Goal: Information Seeking & Learning: Learn about a topic

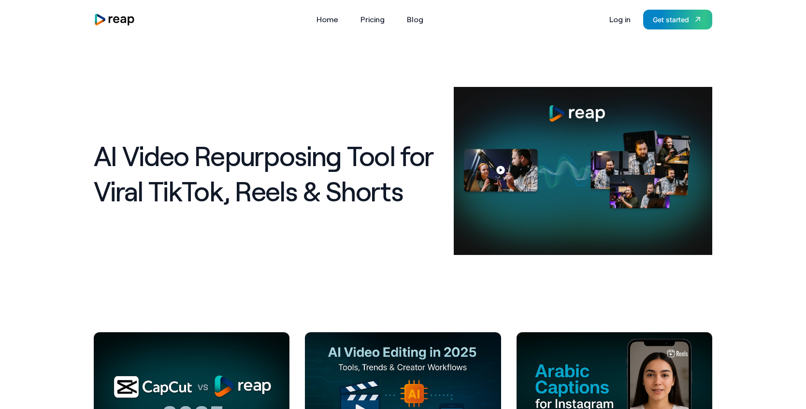
scroll to position [243, 0]
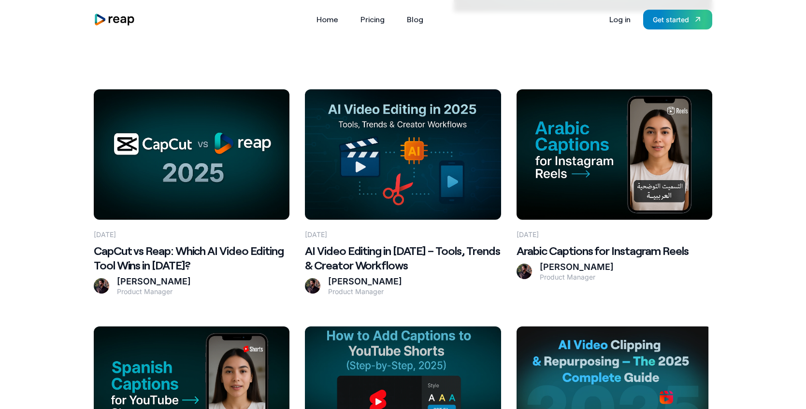
click at [194, 249] on h2 "CapCut vs Reap: Which AI Video Editing Tool Wins in 2025?" at bounding box center [192, 258] width 196 height 29
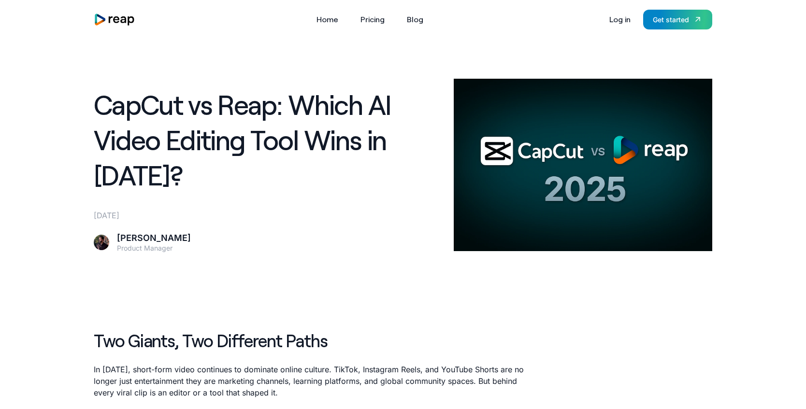
scroll to position [972, 0]
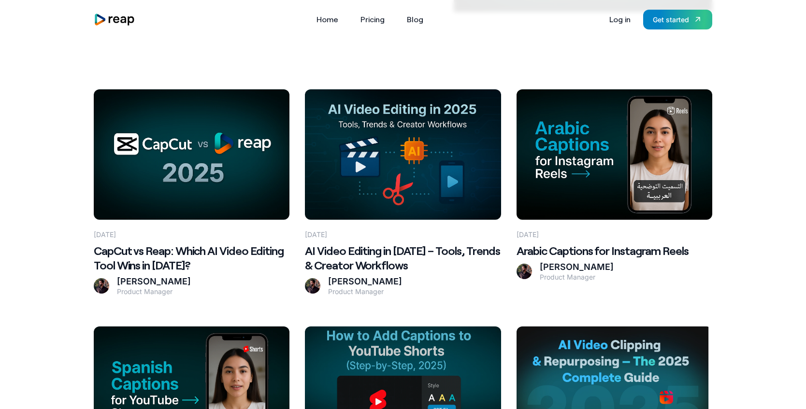
click at [418, 206] on Workflows at bounding box center [403, 154] width 196 height 130
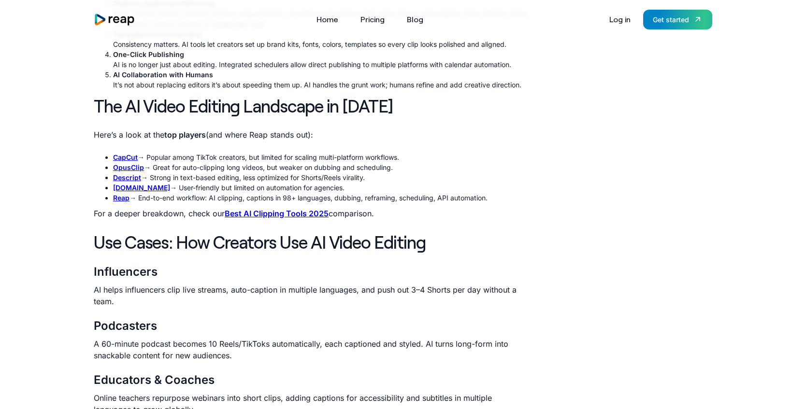
scroll to position [610, 0]
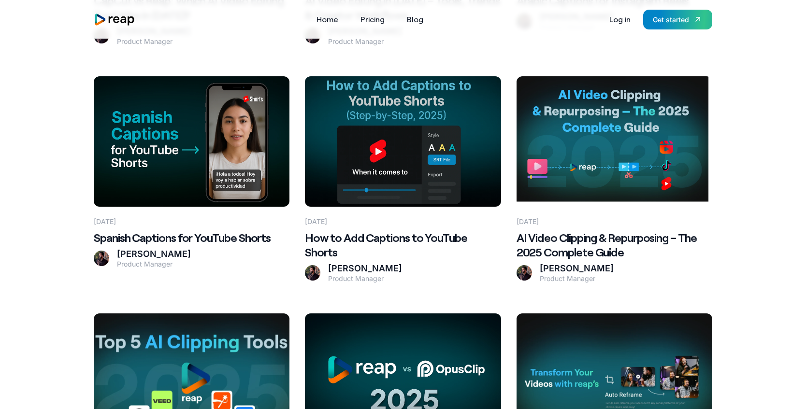
scroll to position [475, 0]
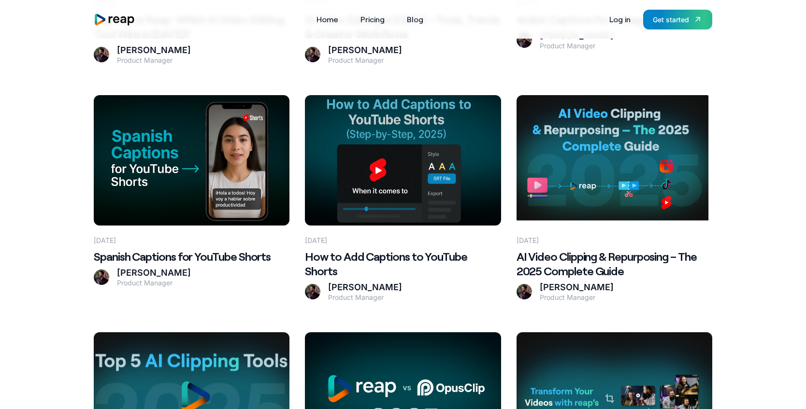
click at [542, 255] on h2 "AI Video Clipping & Repurposing – The 2025 Complete Guide" at bounding box center [615, 263] width 196 height 29
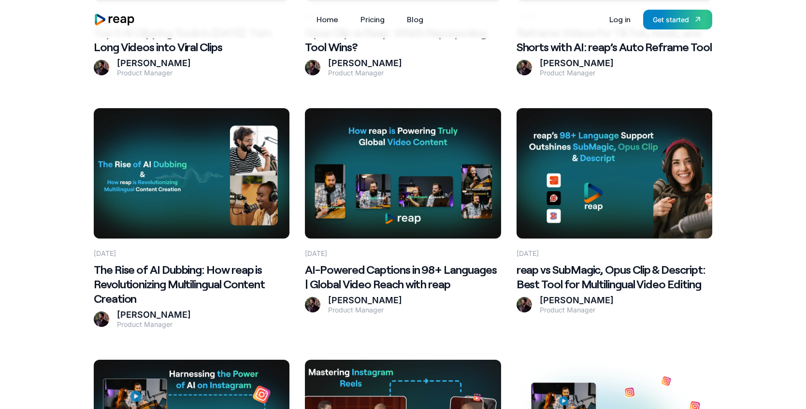
scroll to position [937, 0]
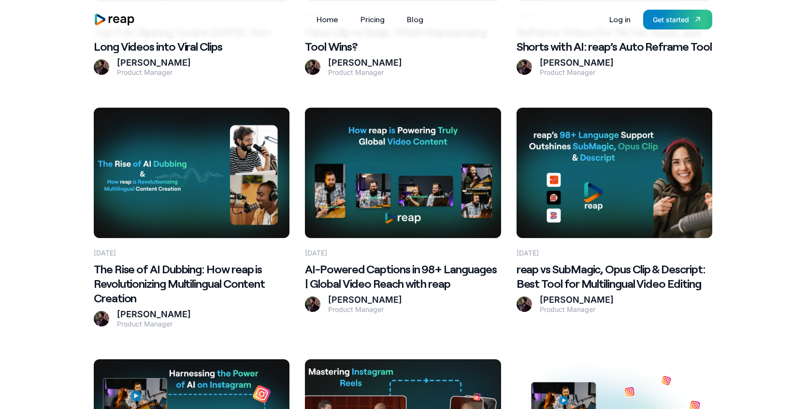
click at [393, 283] on h2 "AI-Powered Captions in 98+ Languages | Global Video Reach with reap" at bounding box center [403, 276] width 196 height 29
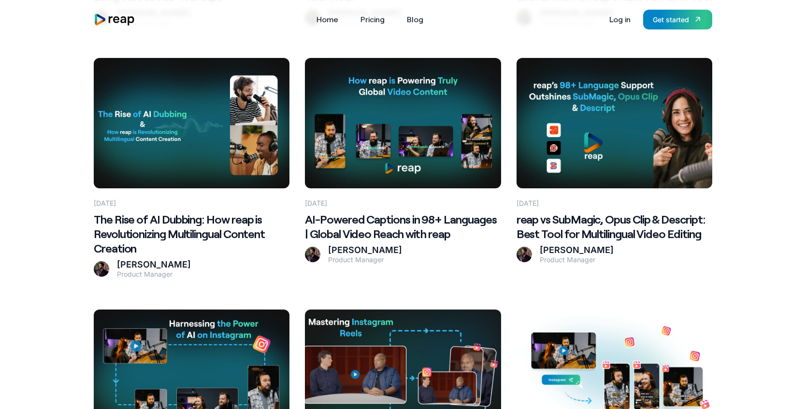
scroll to position [987, 0]
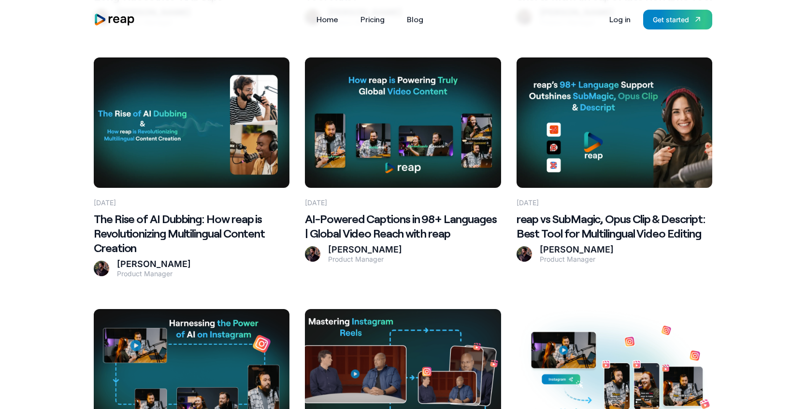
click at [227, 215] on h2 "The Rise of AI Dubbing: How reap is Revolutionizing Multilingual Content Creati…" at bounding box center [192, 233] width 196 height 43
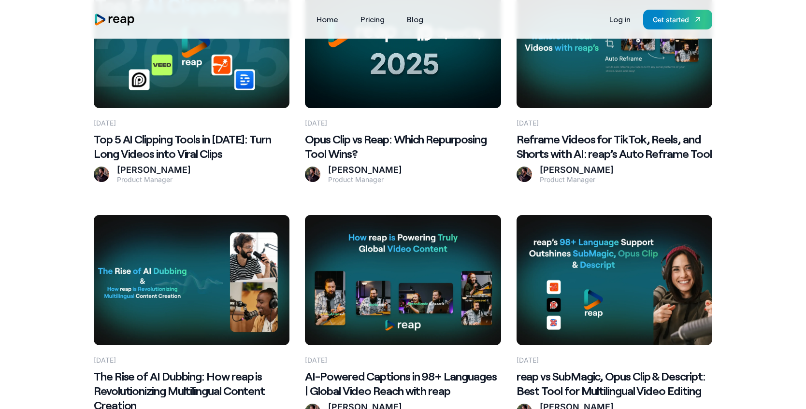
scroll to position [829, 0]
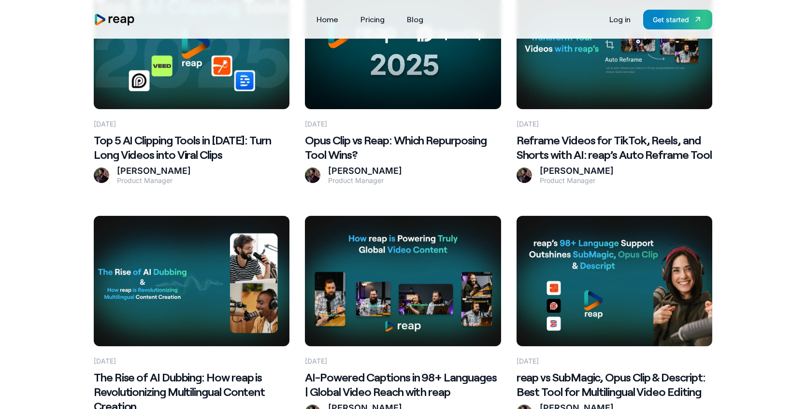
click at [568, 154] on h2 "Reframe Videos for TikTok, Reels, and Shorts with AI: reap’s Auto Reframe Tool" at bounding box center [615, 147] width 196 height 29
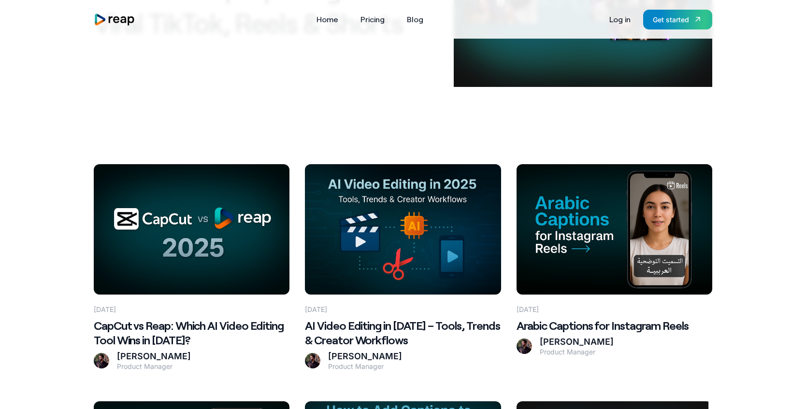
scroll to position [72, 0]
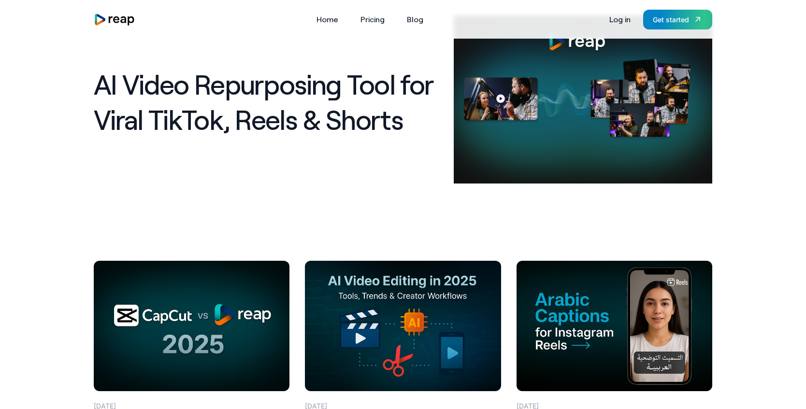
click at [189, 310] on 2025\? at bounding box center [192, 326] width 196 height 130
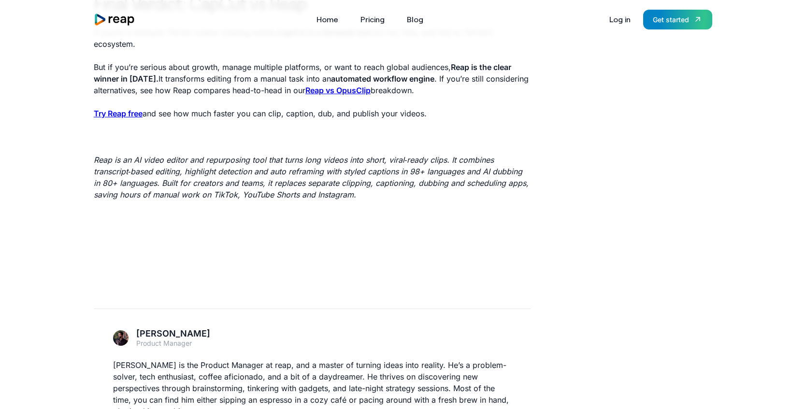
scroll to position [2691, 0]
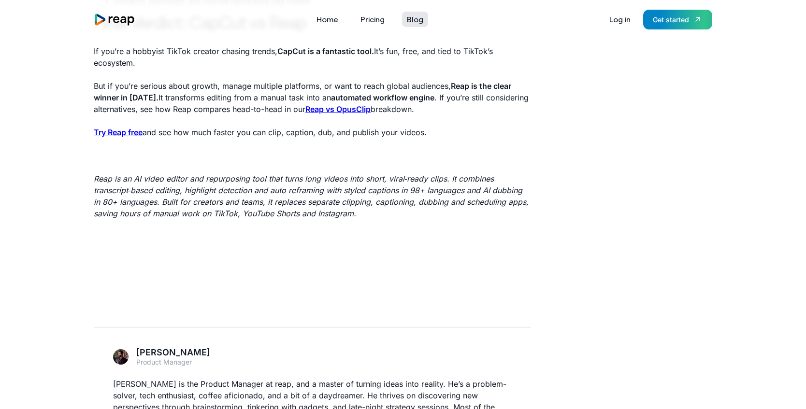
click at [417, 16] on link "Blog" at bounding box center [415, 19] width 26 height 15
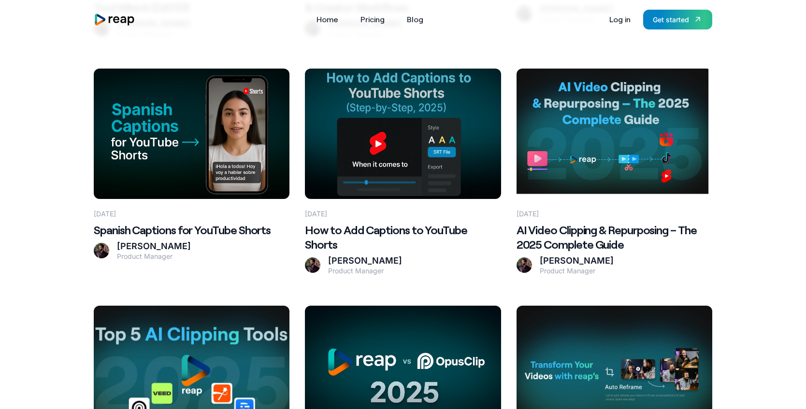
click at [572, 155] on Guide at bounding box center [615, 134] width 196 height 130
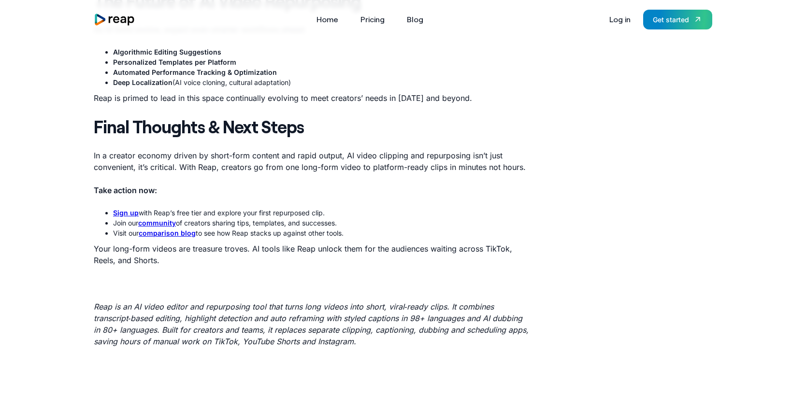
scroll to position [2687, 0]
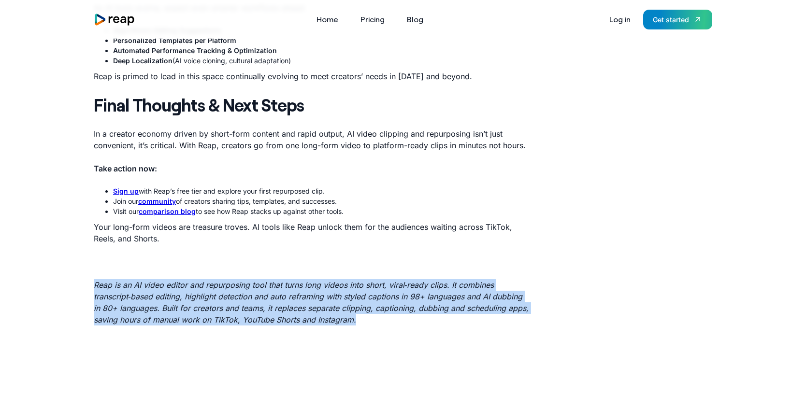
copy em "Reap is an AI video editor and repurposing tool that turns long videos into sho…"
drag, startPoint x: 96, startPoint y: 263, endPoint x: 375, endPoint y: 296, distance: 280.8
click at [375, 296] on p "Reap is an AI video editor and repurposing tool that turns long videos into sho…" at bounding box center [312, 302] width 437 height 46
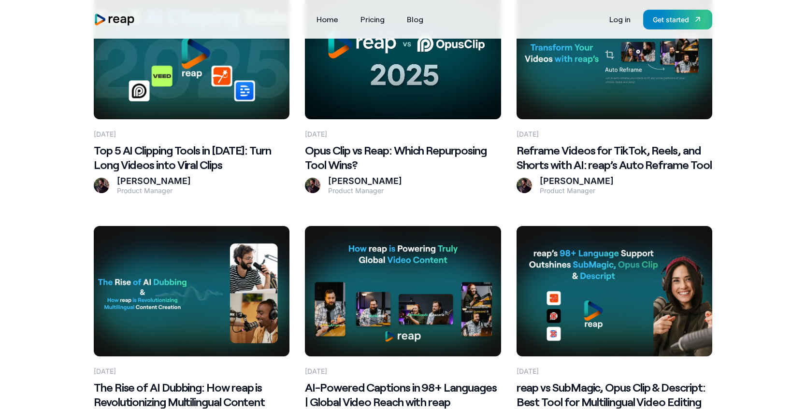
scroll to position [818, 0]
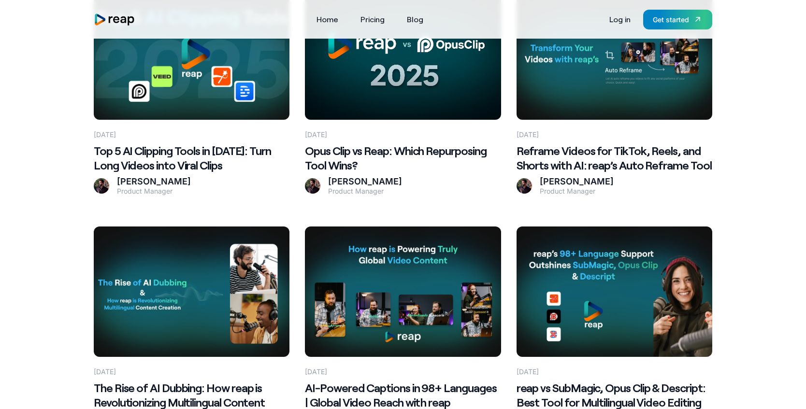
click at [540, 153] on h2 "Reframe Videos for TikTok, Reels, and Shorts with AI: reap’s Auto Reframe Tool" at bounding box center [615, 158] width 196 height 29
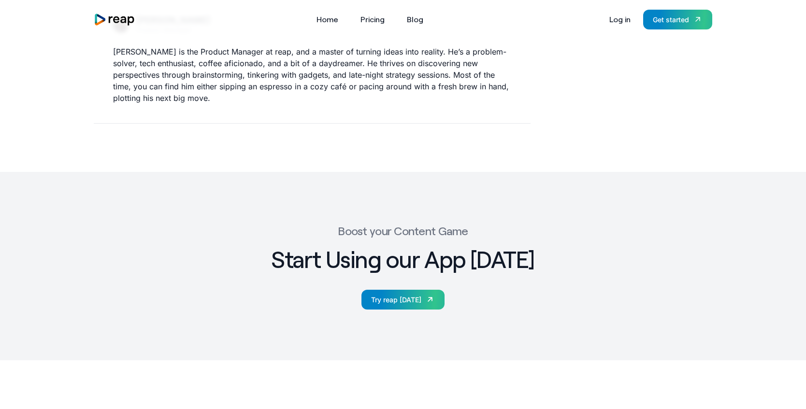
scroll to position [1261, 0]
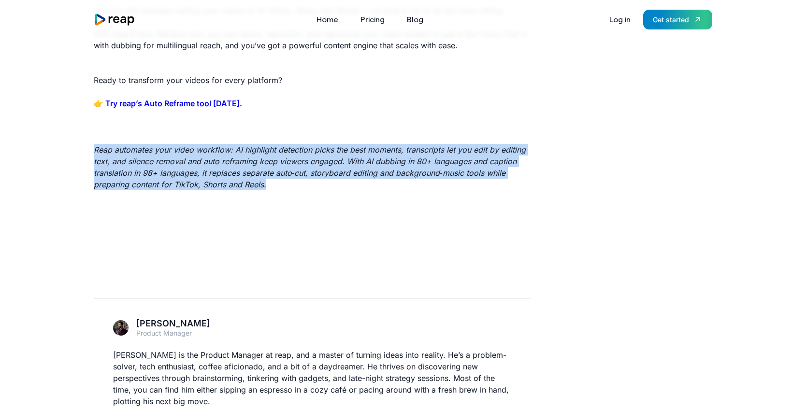
drag, startPoint x: 268, startPoint y: 185, endPoint x: 80, endPoint y: 152, distance: 190.9
copy em "Reap automates your video workflow: AI highlight detection picks the best momen…"
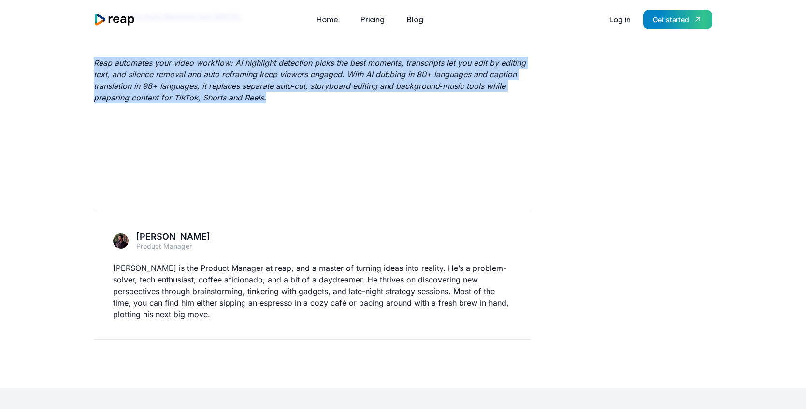
scroll to position [1363, 0]
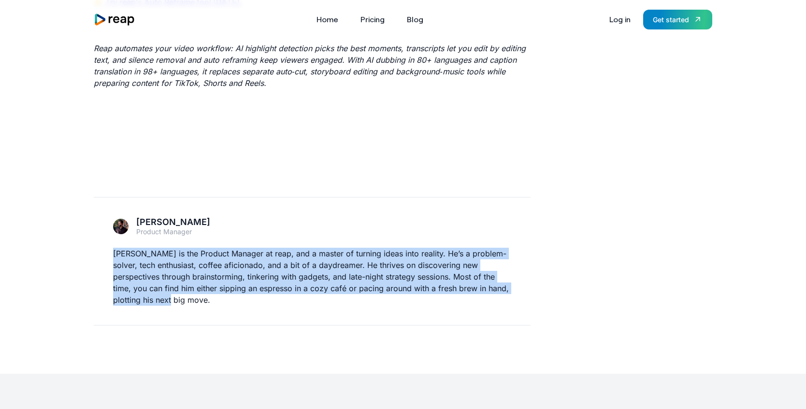
drag, startPoint x: 137, startPoint y: 300, endPoint x: 107, endPoint y: 257, distance: 52.8
click at [107, 257] on div "Sam Product Manager Sam is the Product Manager at reap, and a master of turning…" at bounding box center [312, 261] width 437 height 129
copy p "[PERSON_NAME] is the Product Manager at reap, and a master of turning ideas int…"
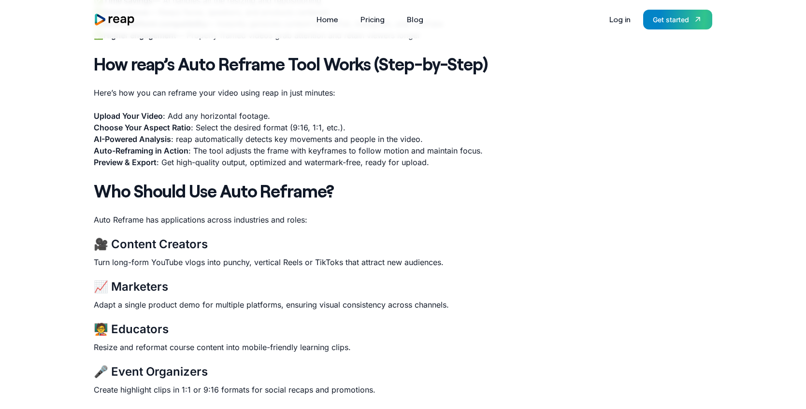
scroll to position [0, 0]
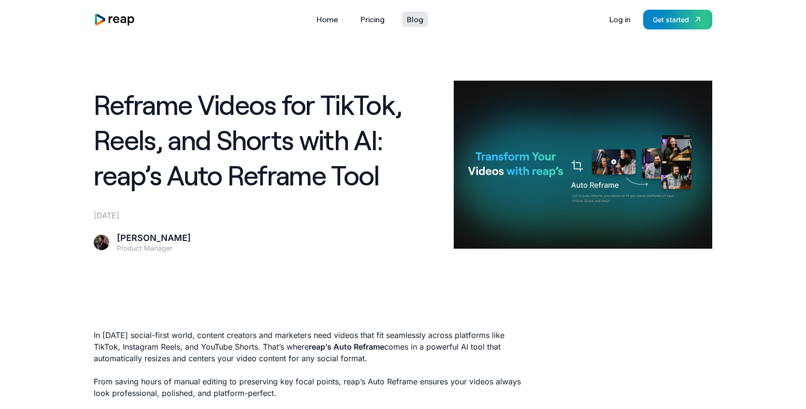
click at [411, 16] on link "Blog" at bounding box center [415, 19] width 26 height 15
click at [421, 18] on link "Blog" at bounding box center [415, 19] width 26 height 15
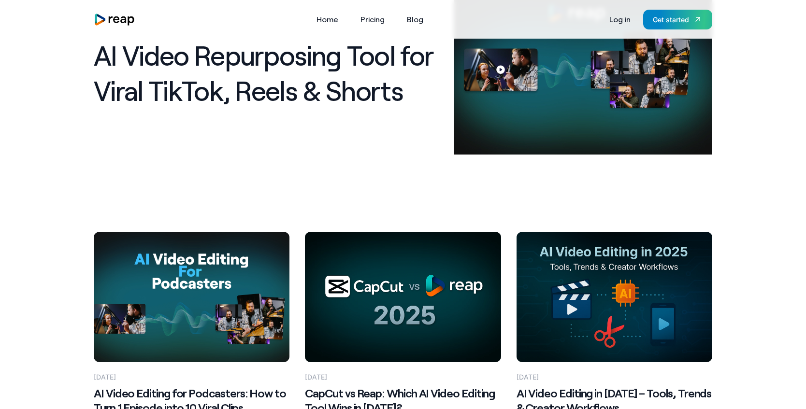
scroll to position [122, 0]
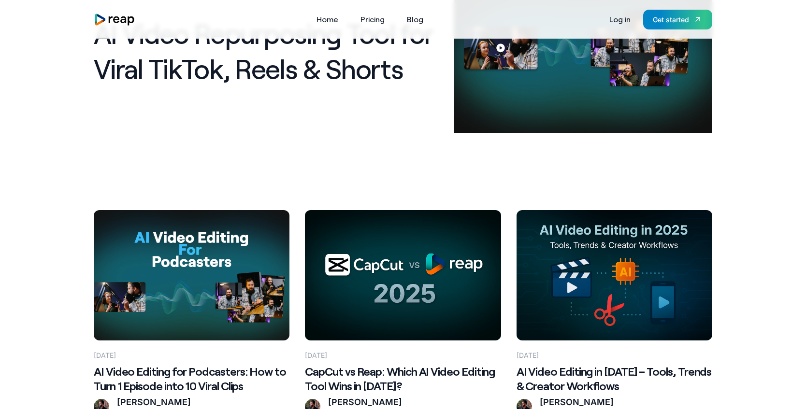
click at [178, 295] on Clips at bounding box center [192, 275] width 196 height 130
click at [353, 316] on 2025\? at bounding box center [403, 275] width 196 height 130
click at [232, 303] on Clips at bounding box center [192, 275] width 196 height 130
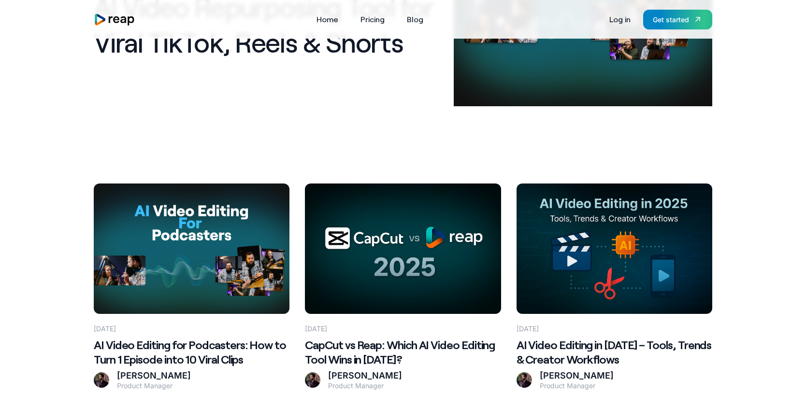
scroll to position [133, 0]
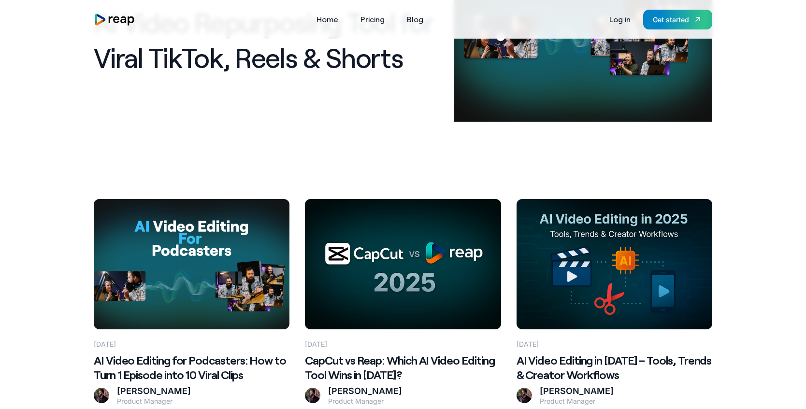
click at [194, 291] on Clips at bounding box center [192, 264] width 196 height 130
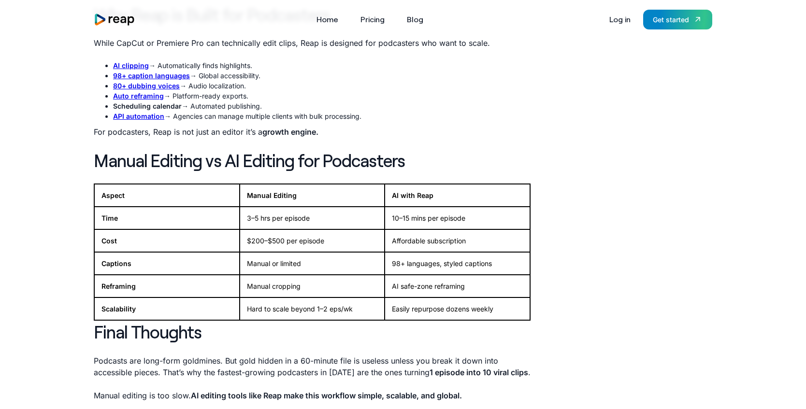
scroll to position [2032, 0]
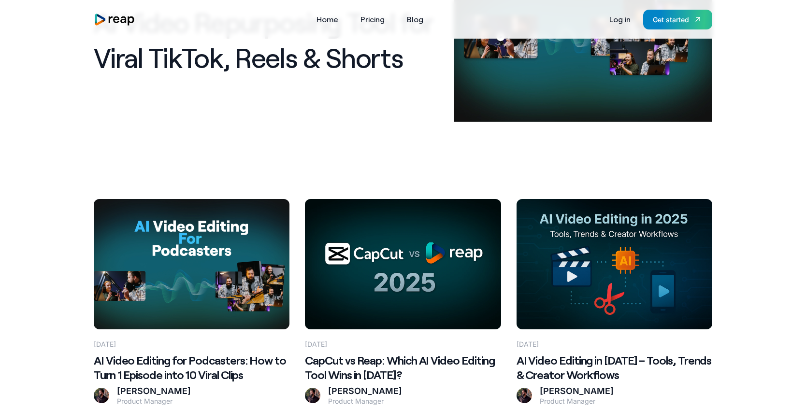
scroll to position [218, 0]
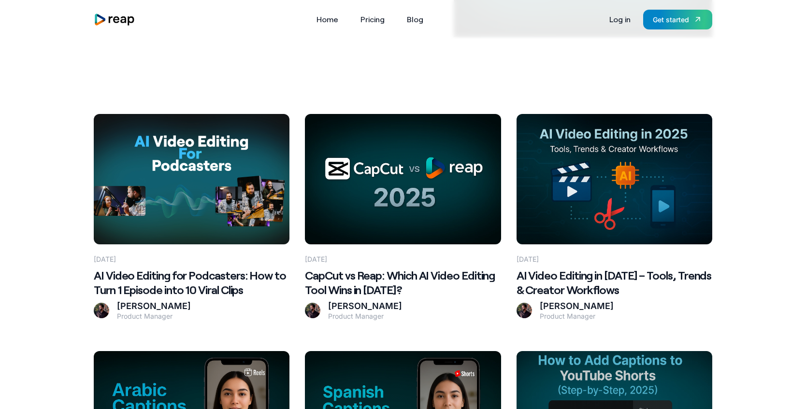
click at [548, 294] on h2 "AI Video Editing in [DATE] – Tools, Trends & Creator Workflows" at bounding box center [615, 282] width 196 height 29
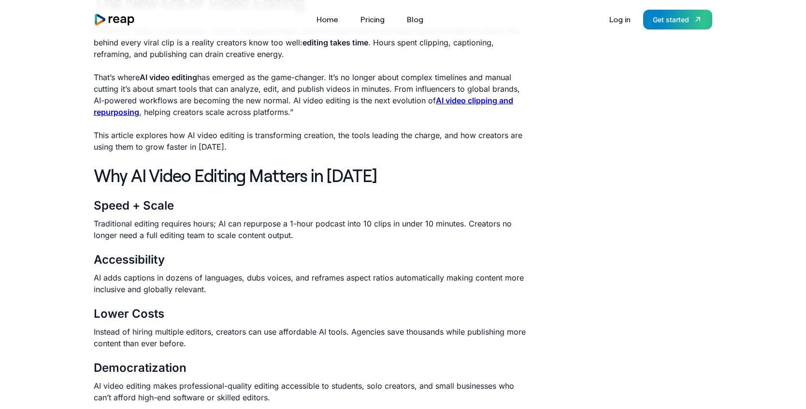
scroll to position [351, 0]
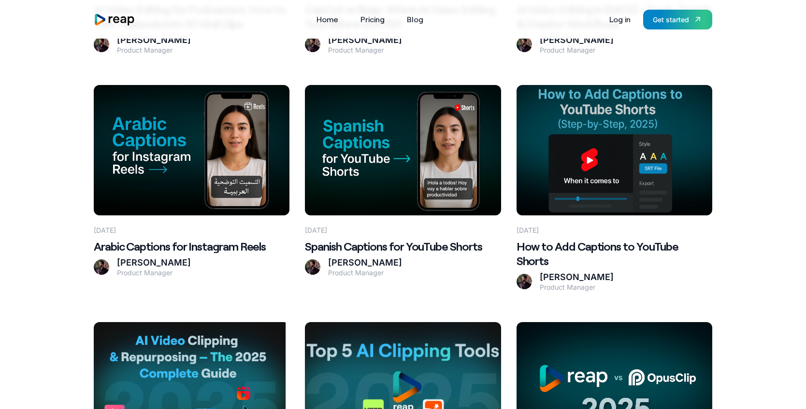
scroll to position [536, 0]
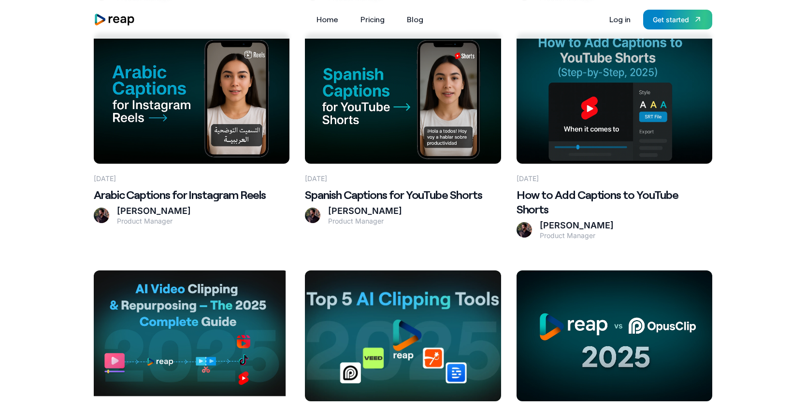
click at [169, 295] on Guide at bounding box center [192, 336] width 196 height 130
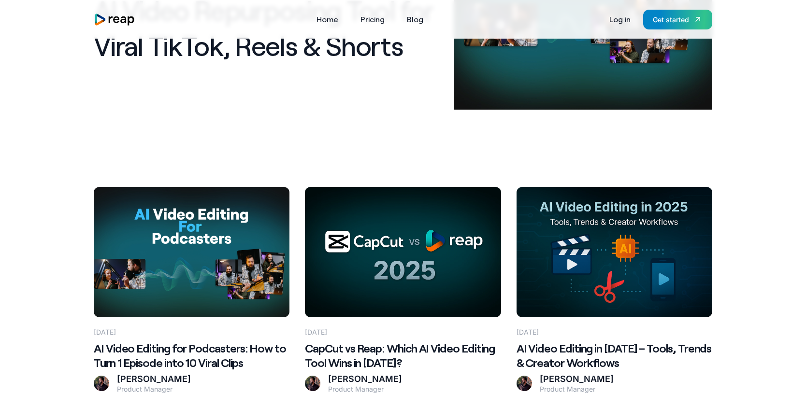
scroll to position [160, 0]
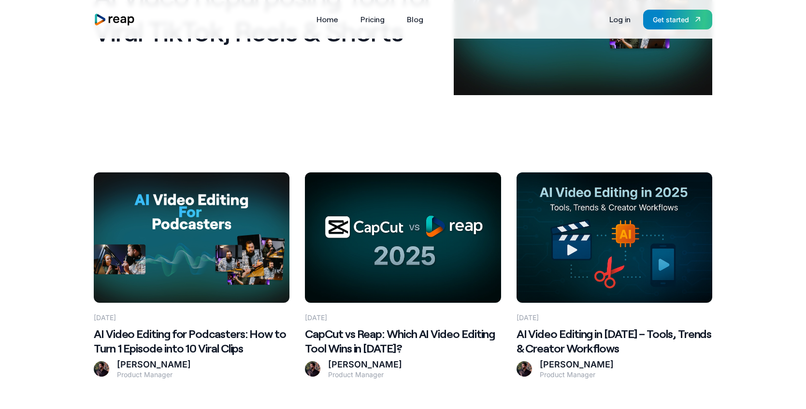
click at [373, 269] on 2025\? at bounding box center [403, 238] width 196 height 130
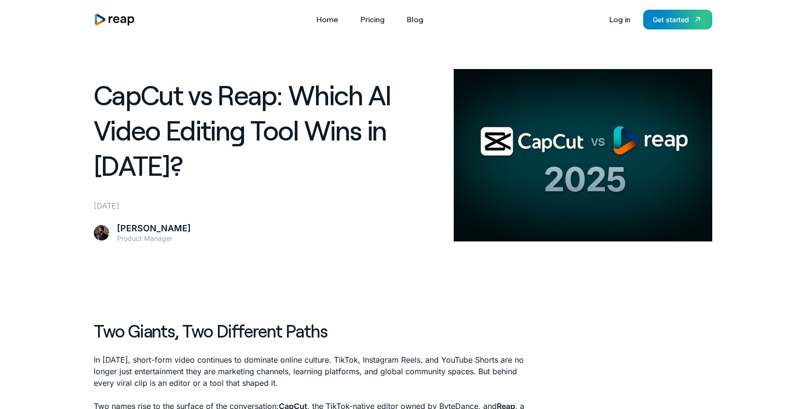
scroll to position [276, 0]
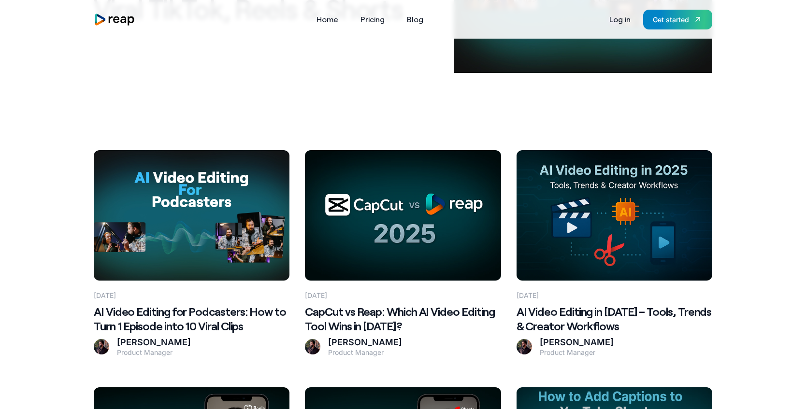
scroll to position [376, 0]
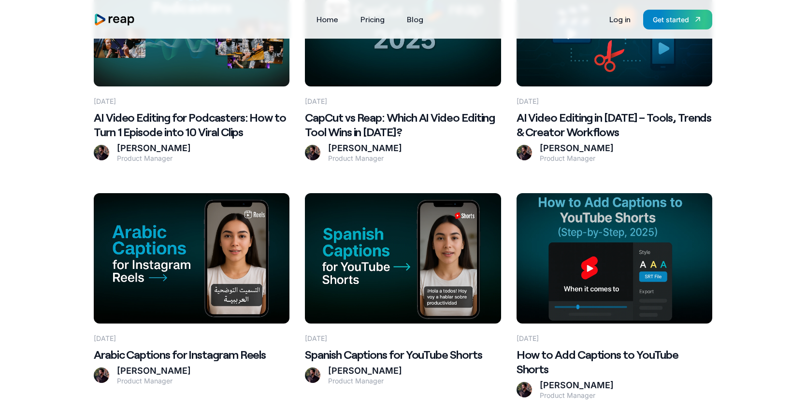
click at [198, 234] on Reels at bounding box center [192, 258] width 196 height 130
click at [376, 292] on at bounding box center [403, 258] width 196 height 130
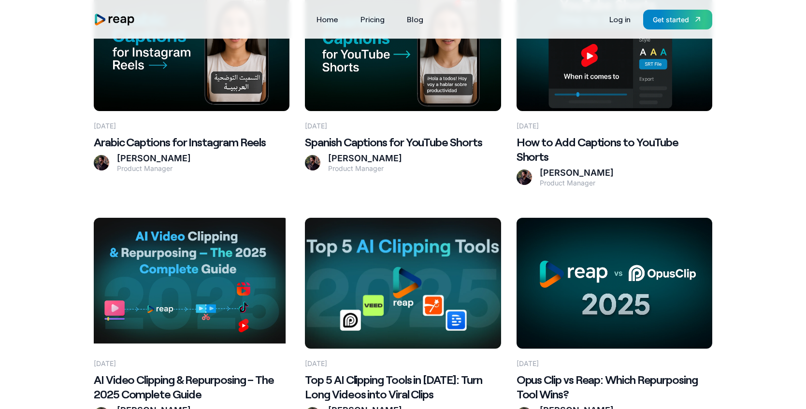
scroll to position [614, 0]
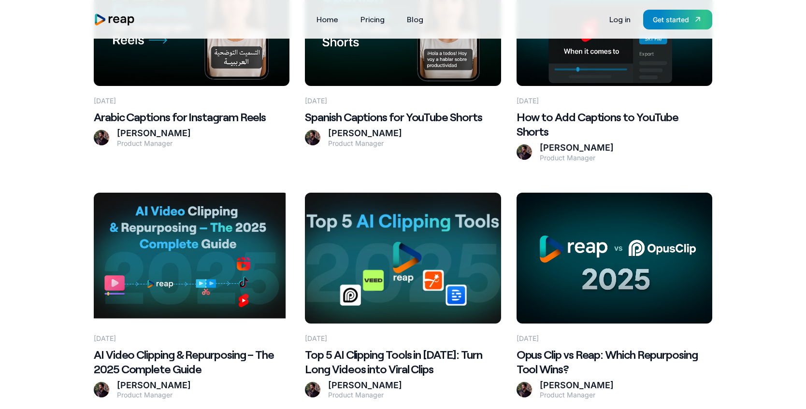
click at [374, 280] on Clips at bounding box center [403, 258] width 196 height 130
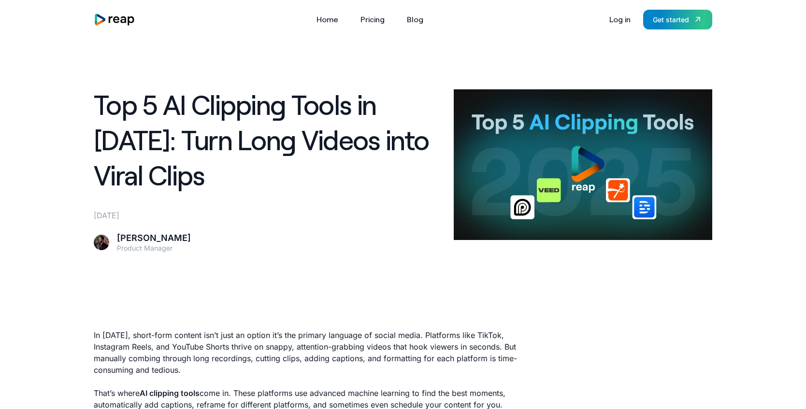
click at [401, 17] on nav "Tools Link Five Link Six Link Seven Business Link Five Link Six Link Seven Home…" at bounding box center [370, 19] width 116 height 15
click at [422, 21] on link "Blog" at bounding box center [415, 19] width 26 height 15
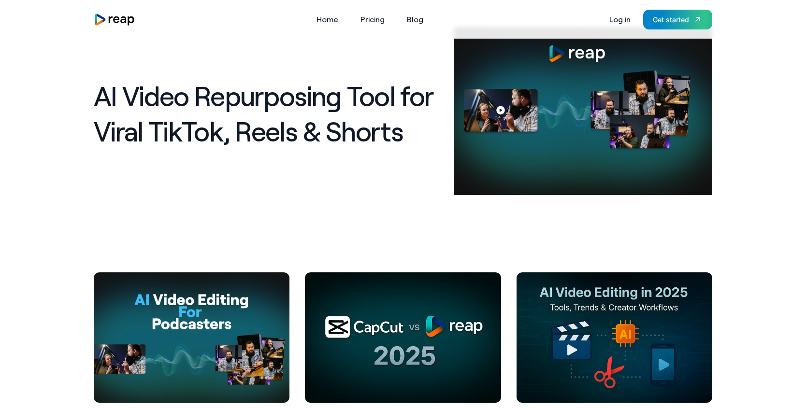
scroll to position [171, 0]
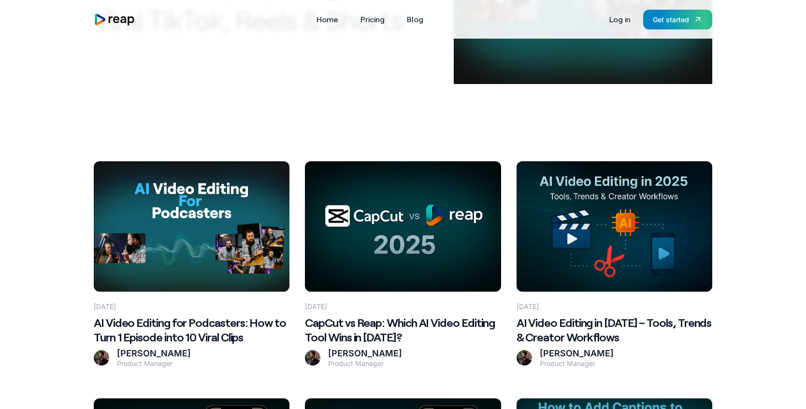
click at [193, 256] on Clips at bounding box center [192, 226] width 196 height 130
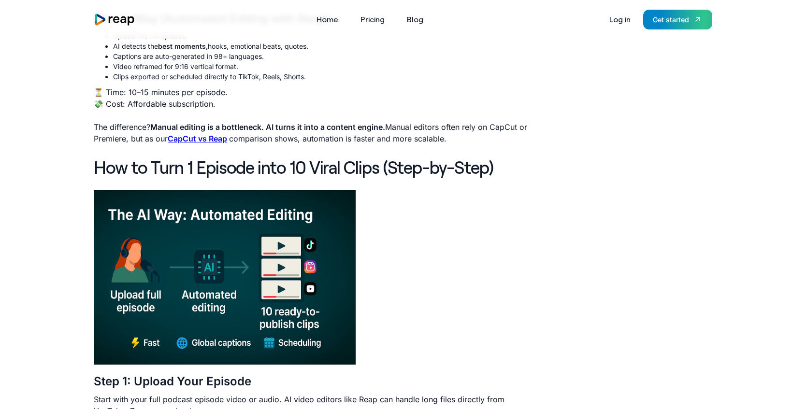
scroll to position [770, 0]
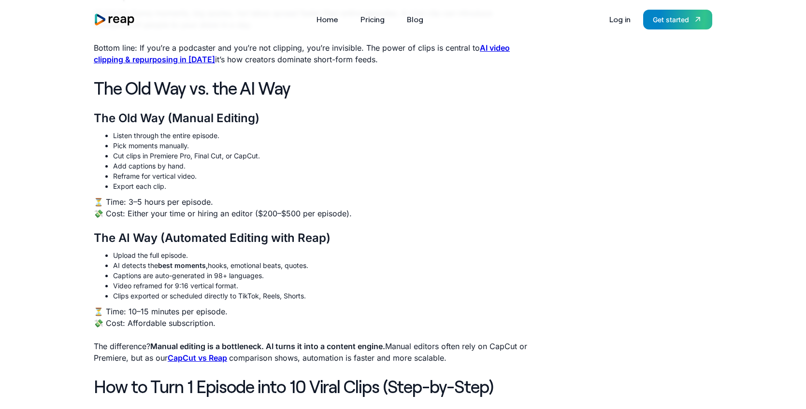
click at [334, 158] on li "Cut clips in Premiere Pro, Final Cut, or CapCut." at bounding box center [321, 156] width 417 height 10
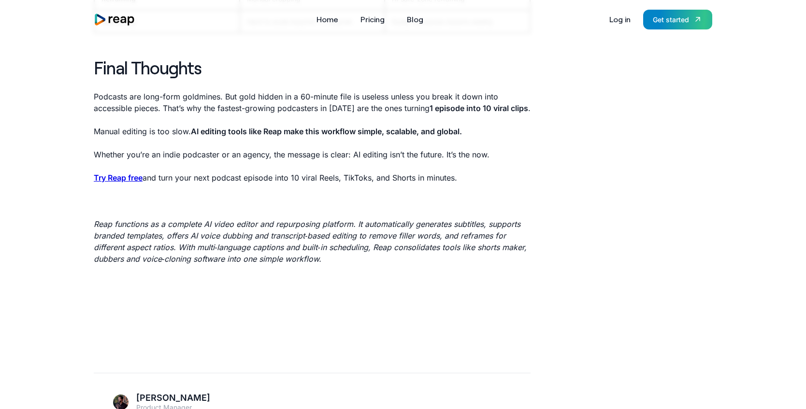
scroll to position [2321, 0]
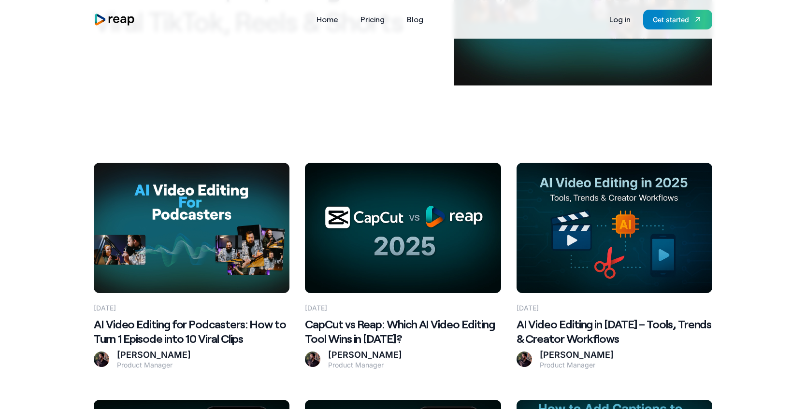
click at [400, 201] on 2025\? at bounding box center [403, 228] width 196 height 130
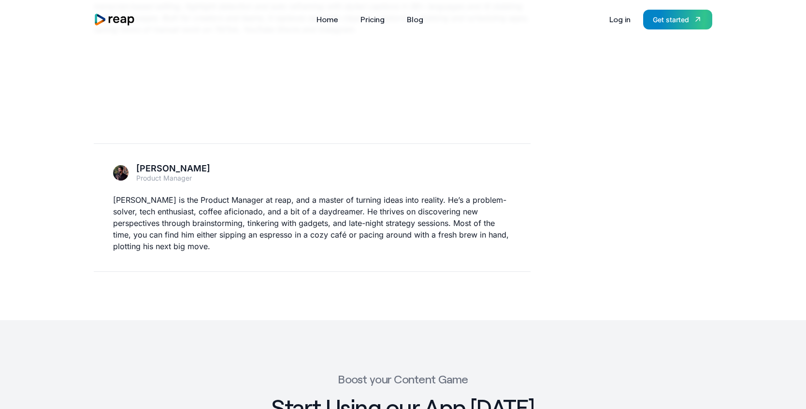
scroll to position [2799, 0]
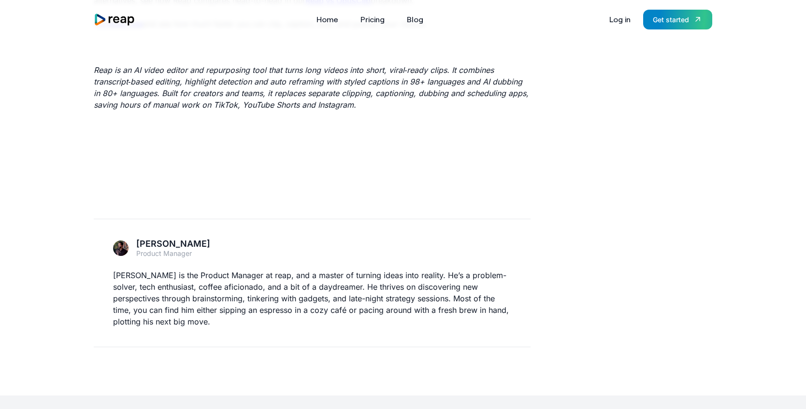
click at [121, 20] on img "home" at bounding box center [115, 19] width 42 height 13
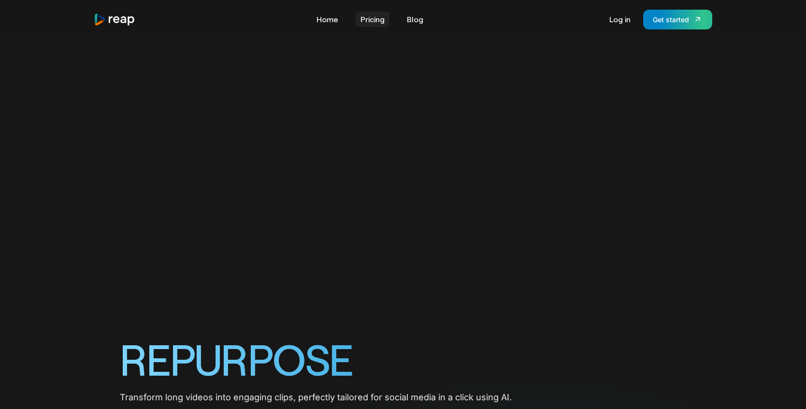
scroll to position [164, 0]
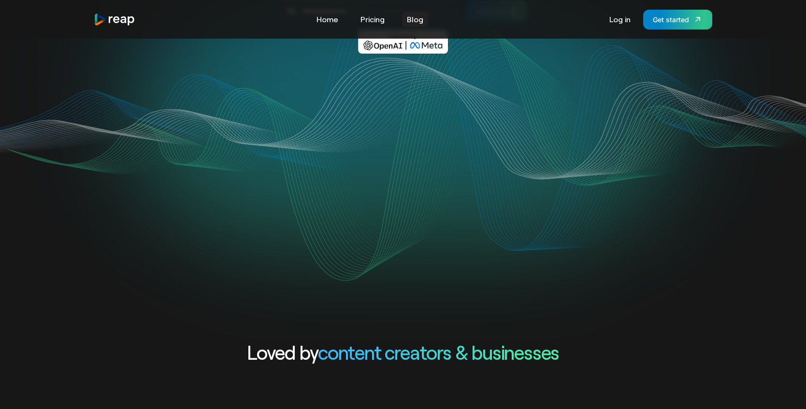
click at [409, 22] on link "Blog" at bounding box center [415, 19] width 26 height 15
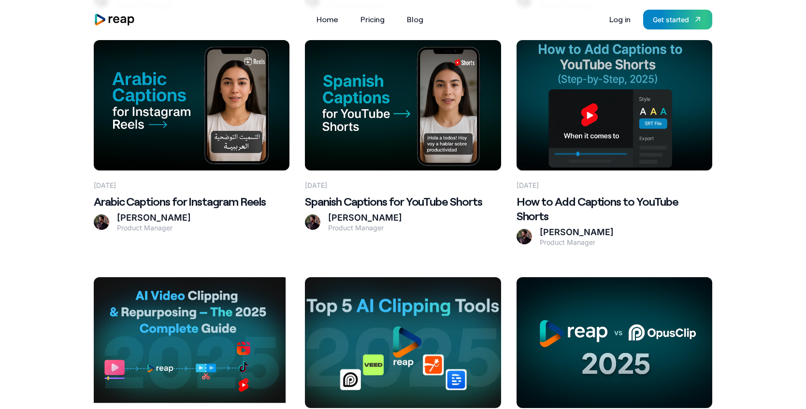
scroll to position [643, 0]
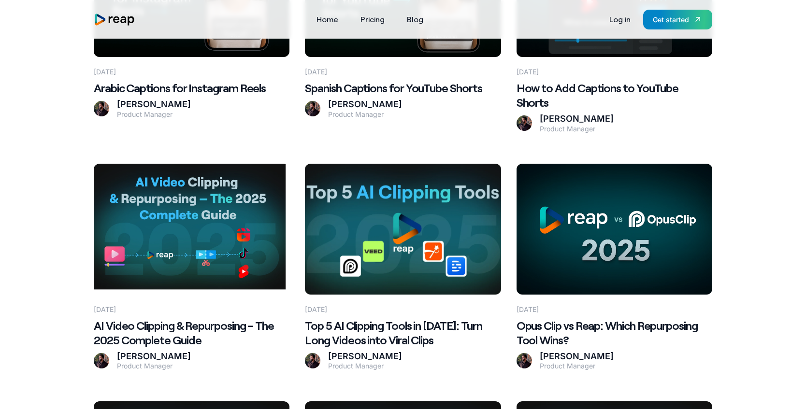
click at [218, 241] on Guide at bounding box center [192, 229] width 196 height 130
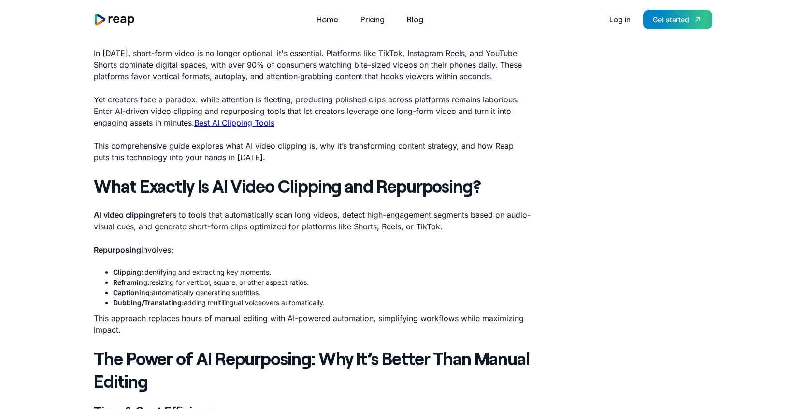
scroll to position [238, 0]
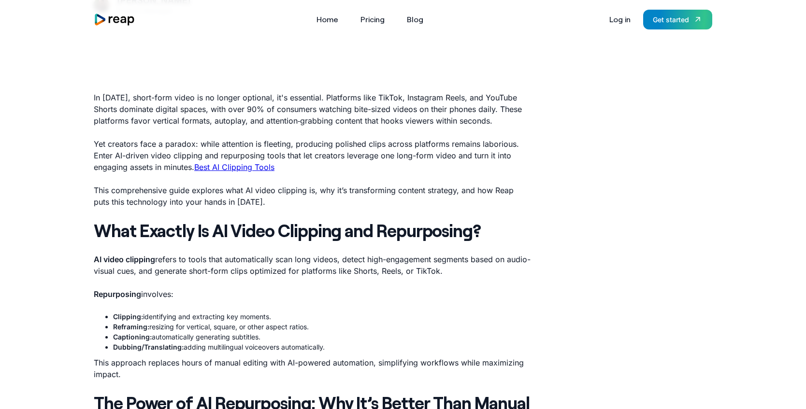
click at [280, 205] on p "This comprehensive guide explores what AI video clipping is, why it’s transform…" at bounding box center [312, 196] width 437 height 23
click at [268, 204] on p "This comprehensive guide explores what AI video clipping is, why it’s transform…" at bounding box center [312, 196] width 437 height 23
click at [261, 202] on p "This comprehensive guide explores what AI video clipping is, why it’s transform…" at bounding box center [312, 196] width 437 height 23
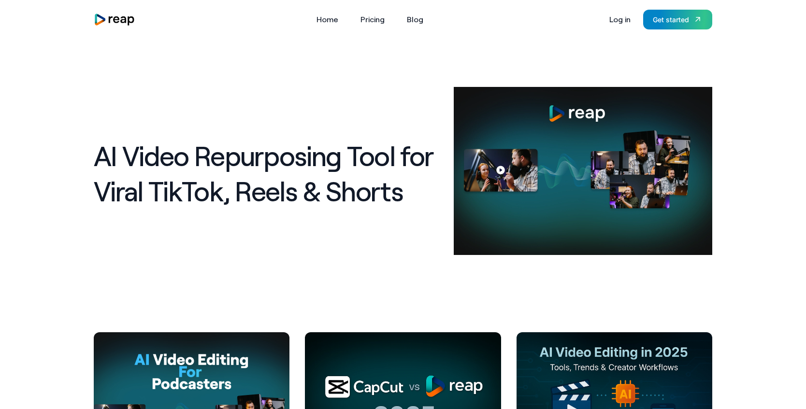
scroll to position [124, 0]
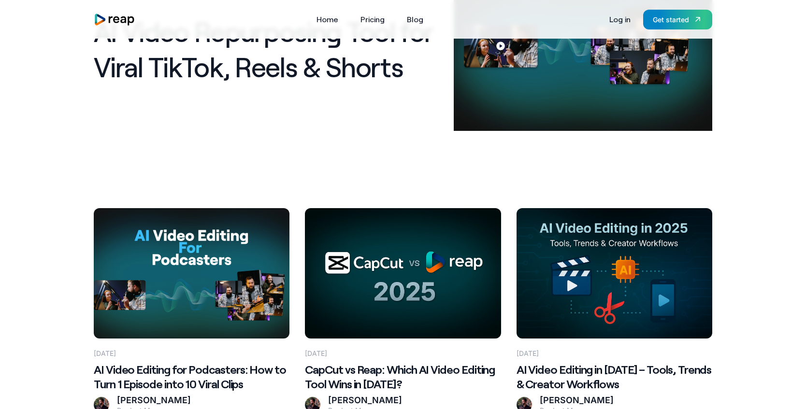
click at [180, 259] on Clips at bounding box center [192, 273] width 196 height 130
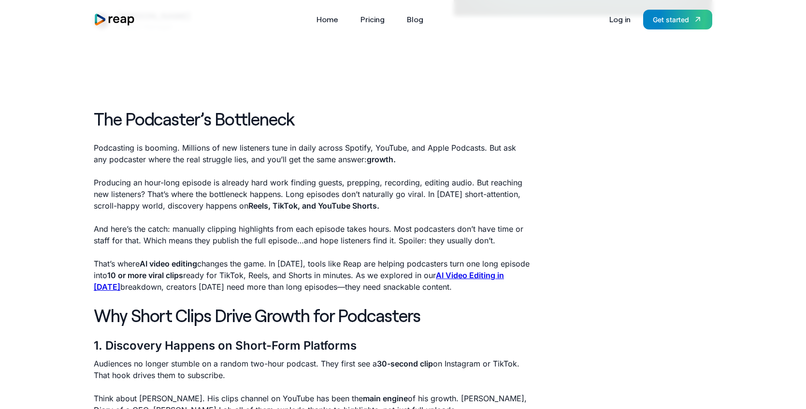
scroll to position [242, 0]
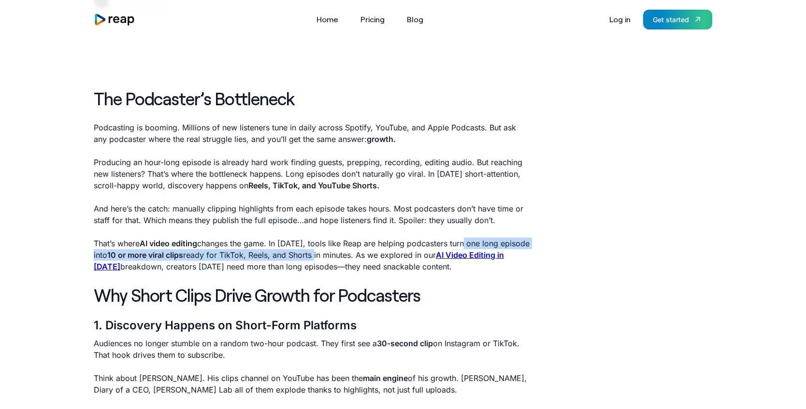
drag, startPoint x: 465, startPoint y: 244, endPoint x: 314, endPoint y: 251, distance: 151.9
click at [314, 251] on p "That’s where AI video editing changes the game. In [DATE], tools like Reap are …" at bounding box center [312, 255] width 437 height 35
copy p "one long episode into 10 or more viral clips ready for TikTok, Reels, and Shorts"
